Goal: Check status: Check status

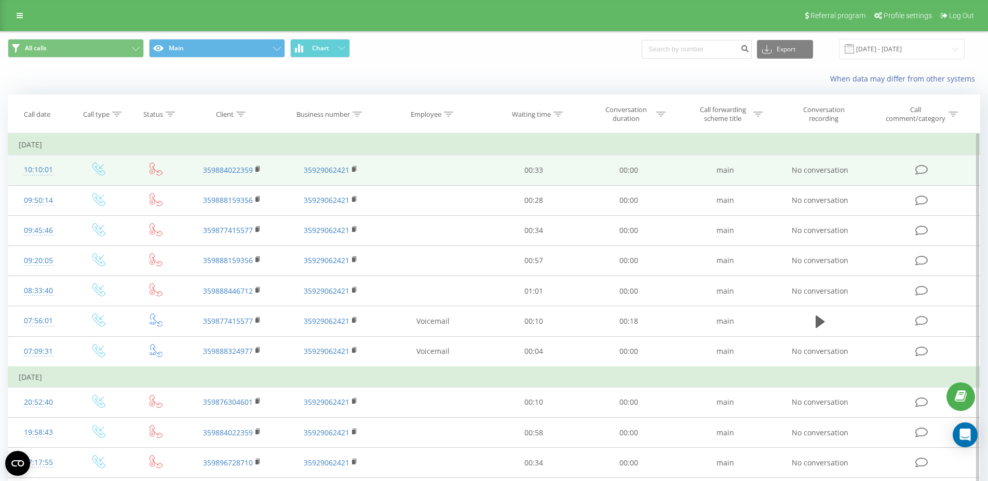
scroll to position [106, 0]
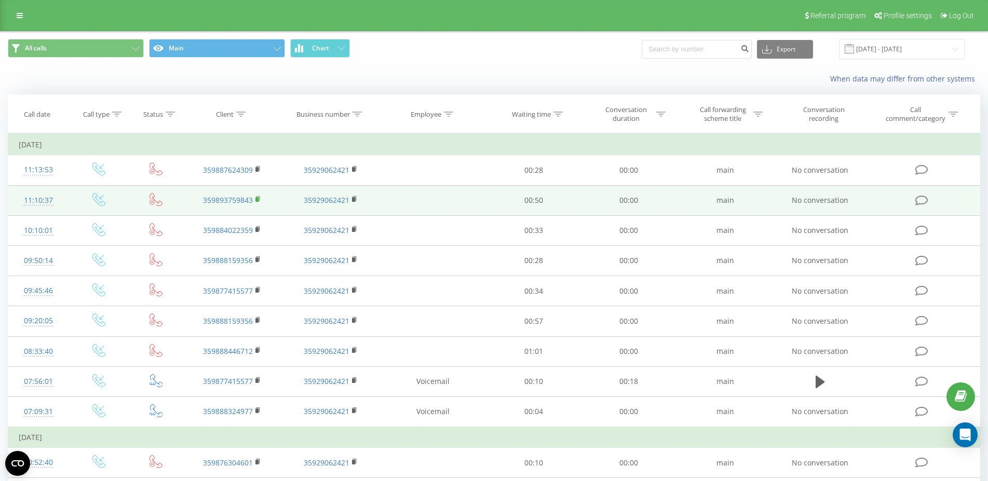
click at [258, 197] on span at bounding box center [258, 200] width 6 height 10
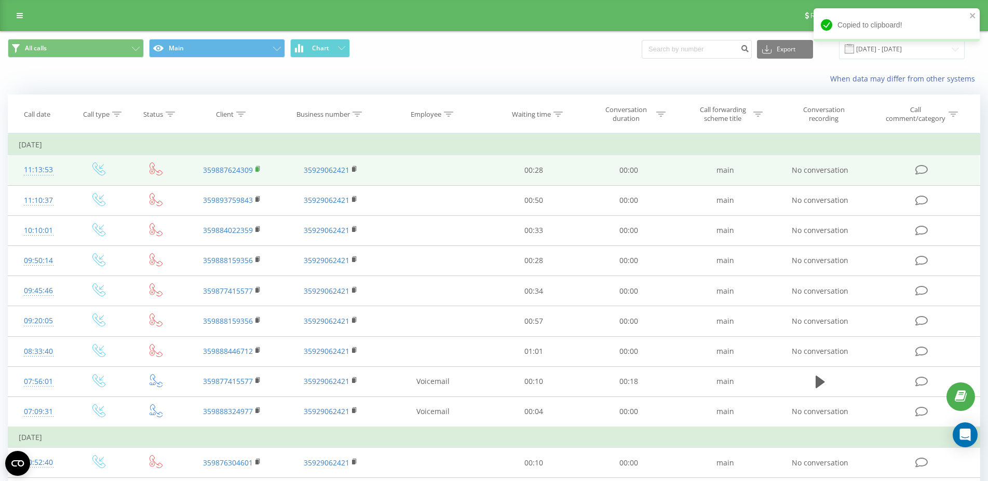
click at [261, 169] on icon at bounding box center [258, 169] width 6 height 7
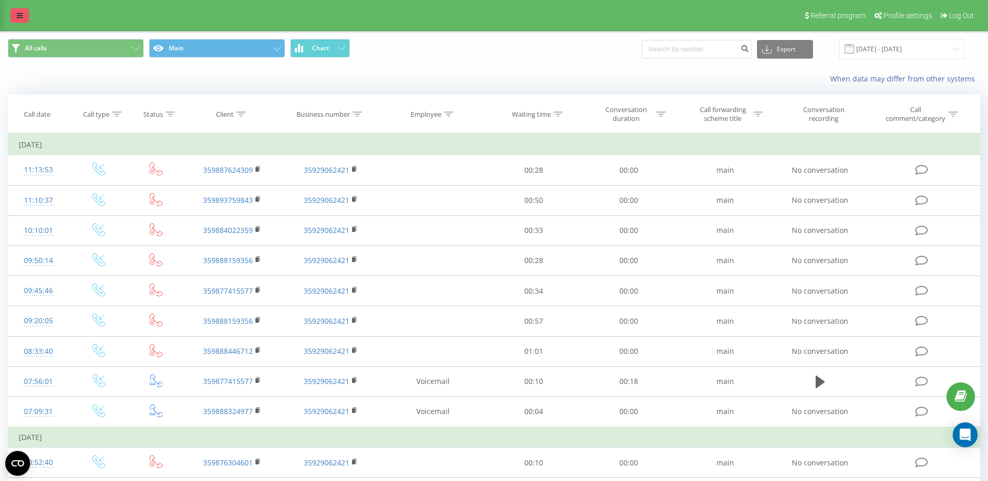
click at [11, 20] on link at bounding box center [19, 15] width 19 height 15
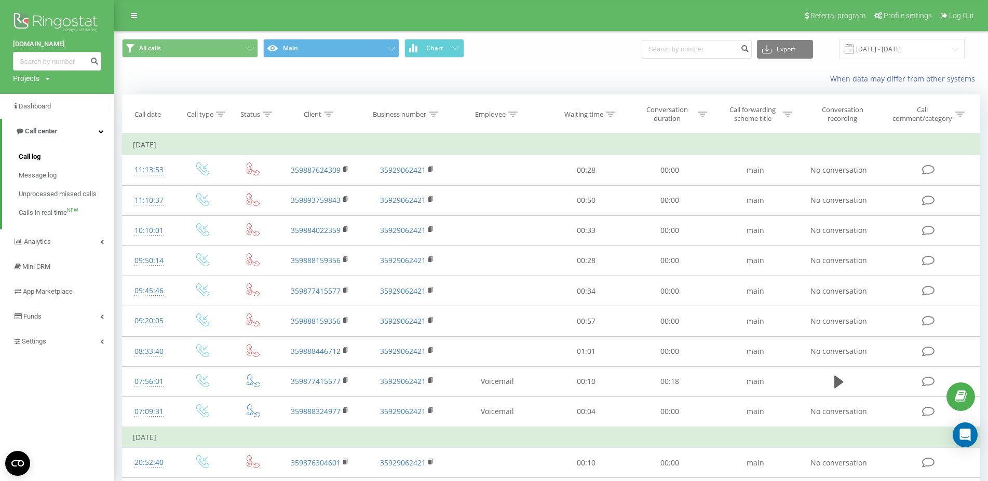
click at [39, 158] on span "Call log" at bounding box center [30, 157] width 22 height 10
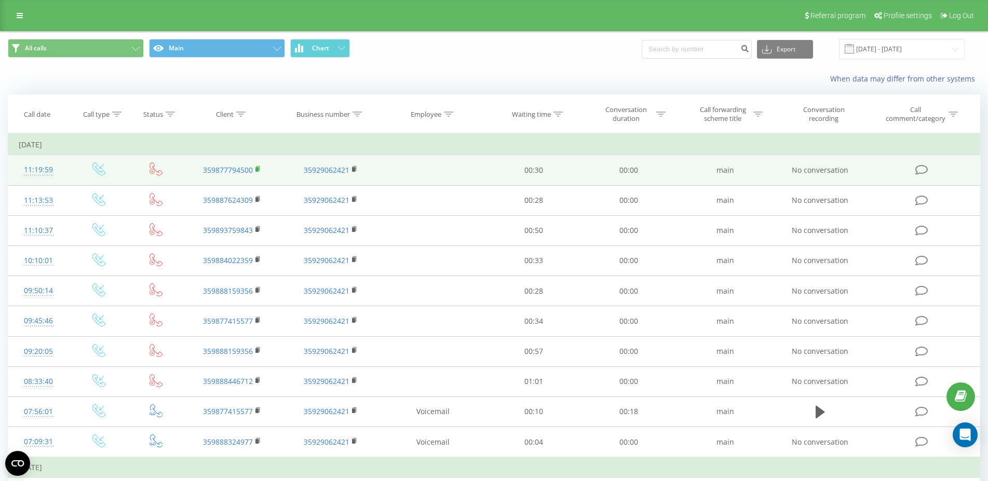
click at [258, 169] on rect at bounding box center [256, 169] width 3 height 5
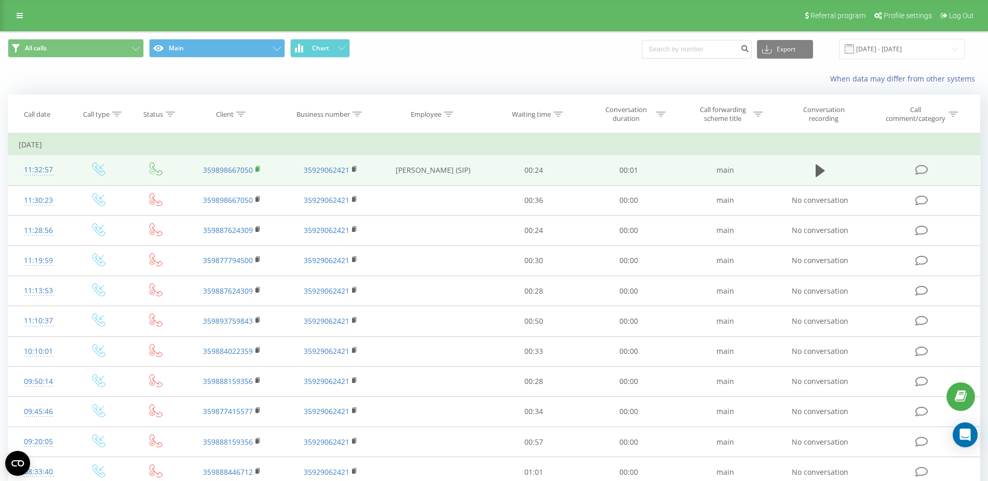
click at [260, 169] on icon at bounding box center [258, 169] width 6 height 7
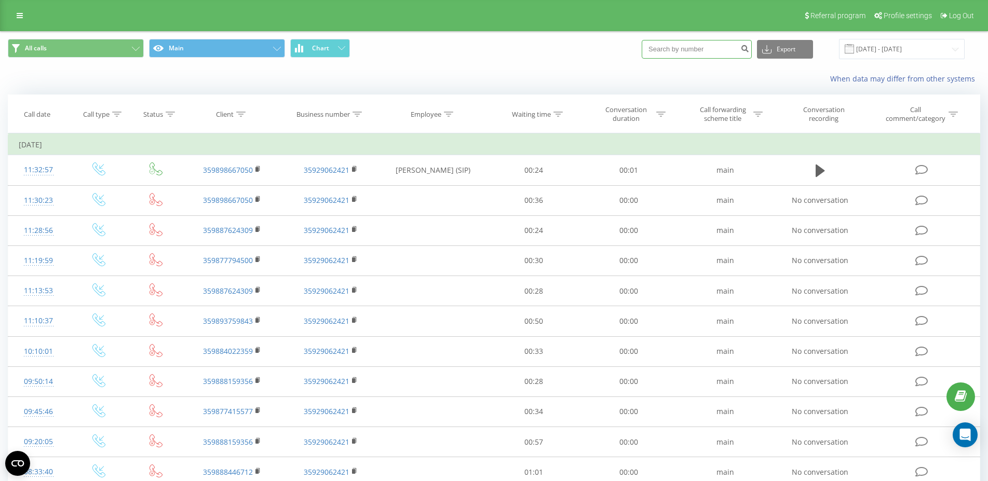
click at [710, 56] on input at bounding box center [697, 49] width 110 height 19
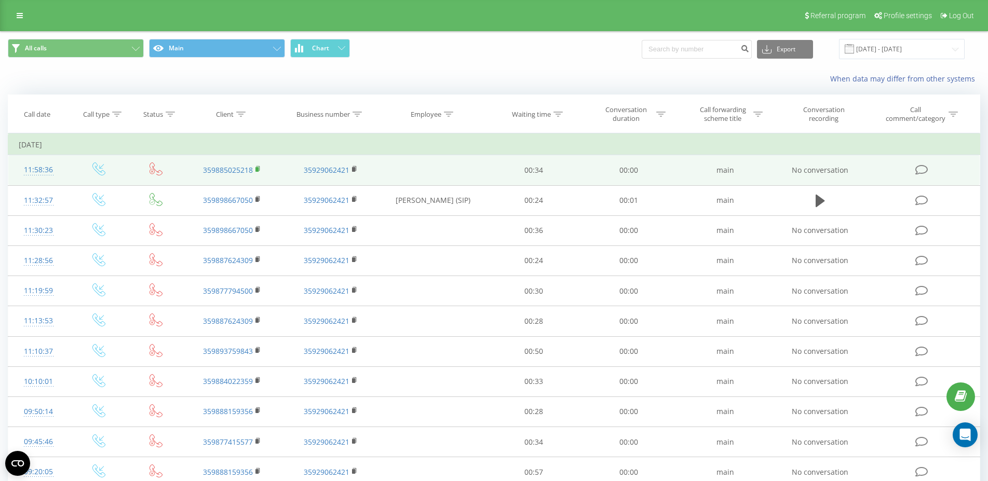
click at [259, 170] on rect at bounding box center [256, 169] width 3 height 5
click at [259, 169] on rect at bounding box center [256, 169] width 3 height 5
click at [256, 169] on rect at bounding box center [256, 169] width 3 height 5
